Goal: Check status: Check status

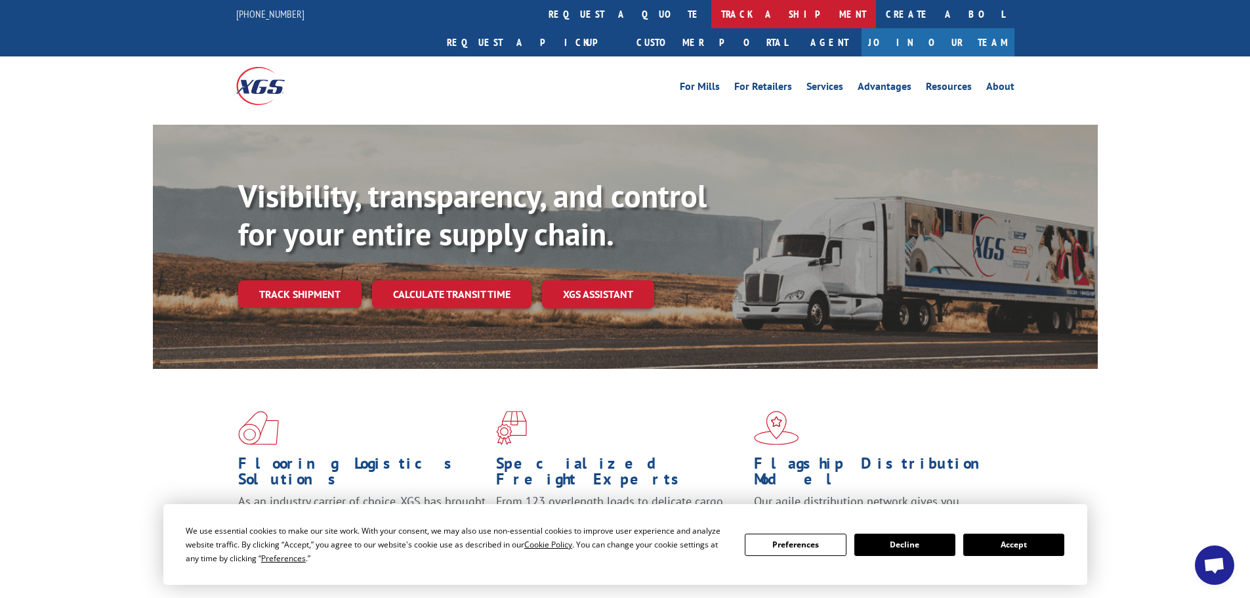
click at [711, 18] on link "track a shipment" at bounding box center [793, 14] width 165 height 28
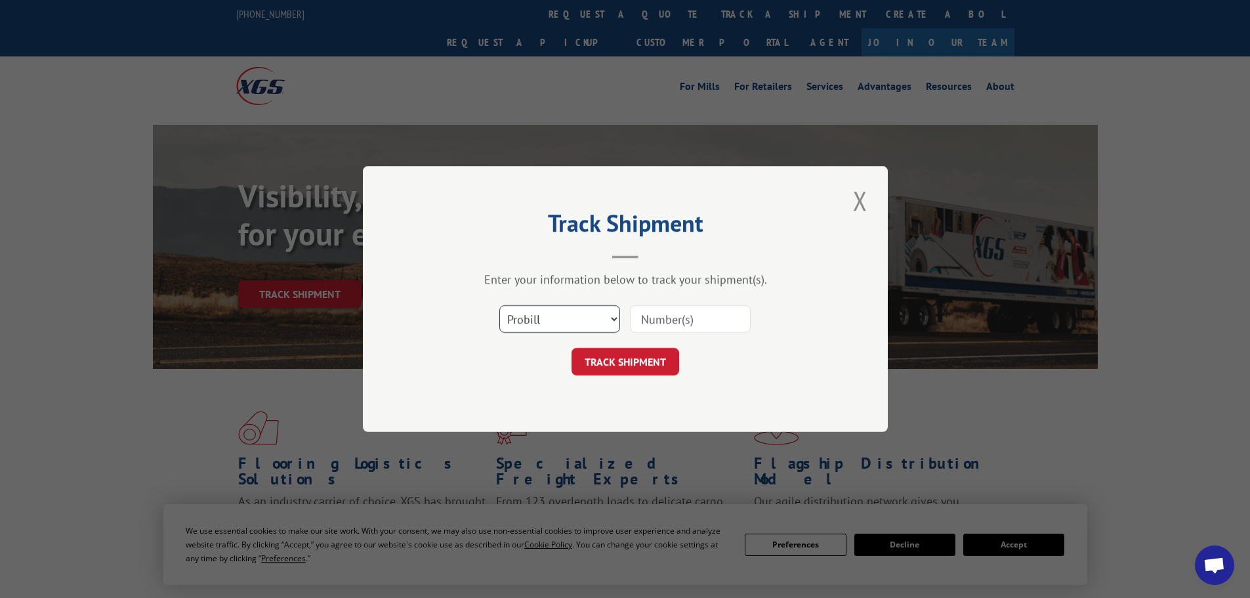
click at [601, 315] on select "Select category... Probill BOL PO" at bounding box center [559, 319] width 121 height 28
select select "bol"
click at [499, 305] on select "Select category... Probill BOL PO" at bounding box center [559, 319] width 121 height 28
click at [657, 315] on input at bounding box center [690, 319] width 121 height 28
type input "4894264"
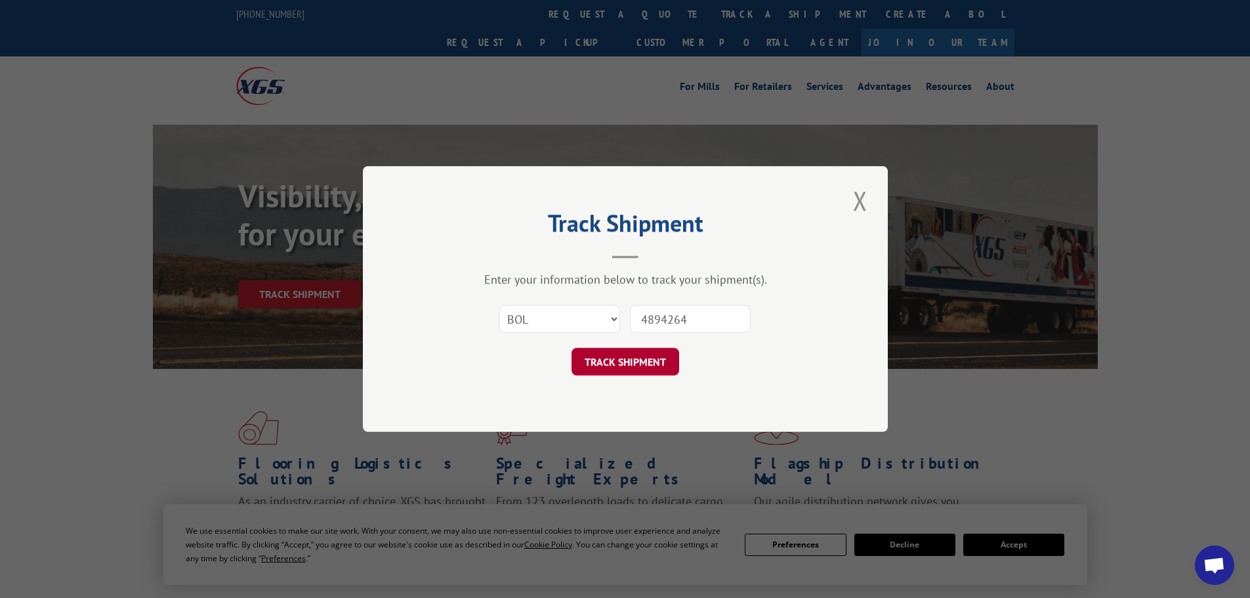
click at [652, 361] on button "TRACK SHIPMENT" at bounding box center [625, 362] width 108 height 28
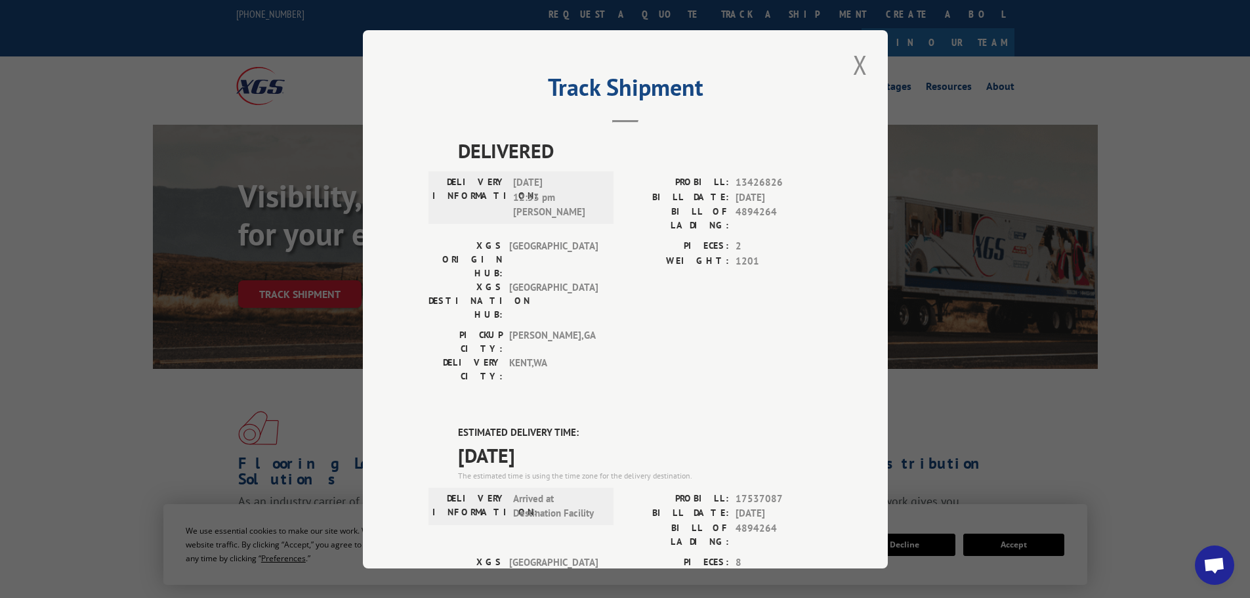
scroll to position [267, 0]
